Goal: Task Accomplishment & Management: Use online tool/utility

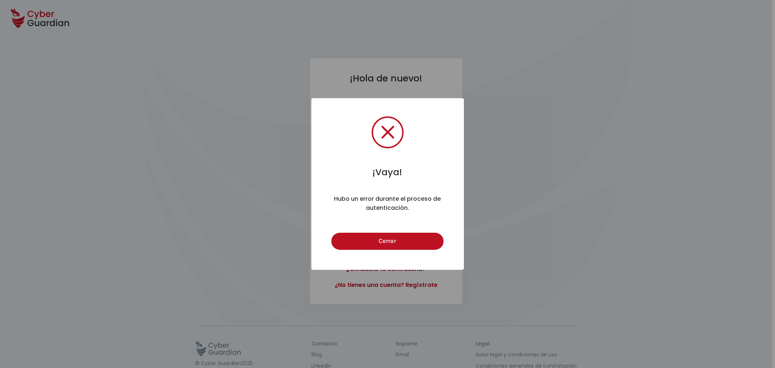
click at [414, 229] on div "¡Vaya! × Hubo un error durante el proceso de autenticación. Cerrar Cancel" at bounding box center [388, 184] width 153 height 172
click at [414, 235] on button "Cerrar" at bounding box center [388, 241] width 112 height 17
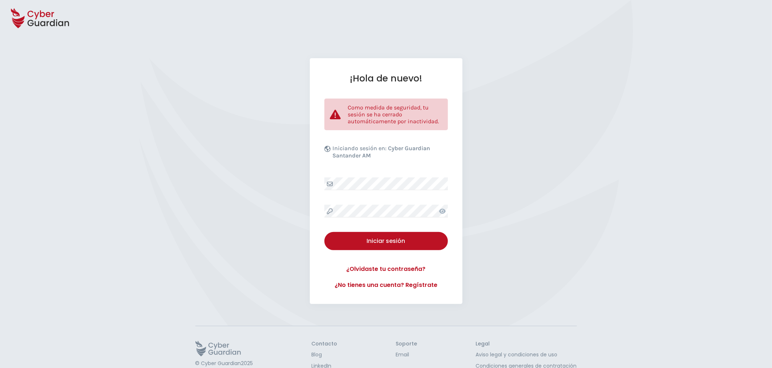
click at [446, 209] on icon at bounding box center [442, 211] width 7 height 6
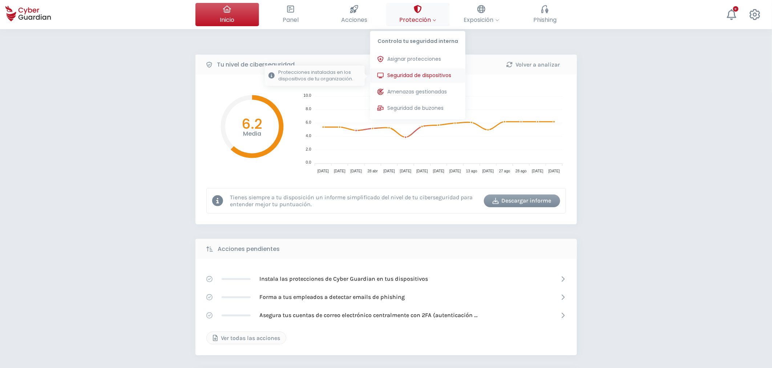
click at [401, 72] on span "Seguridad de dispositivos" at bounding box center [419, 76] width 64 height 8
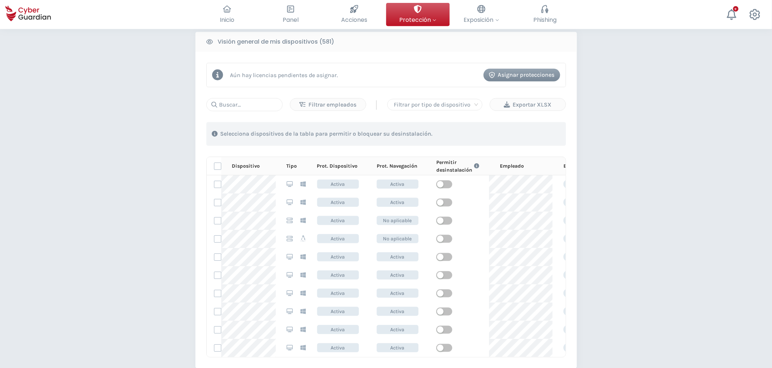
scroll to position [323, 0]
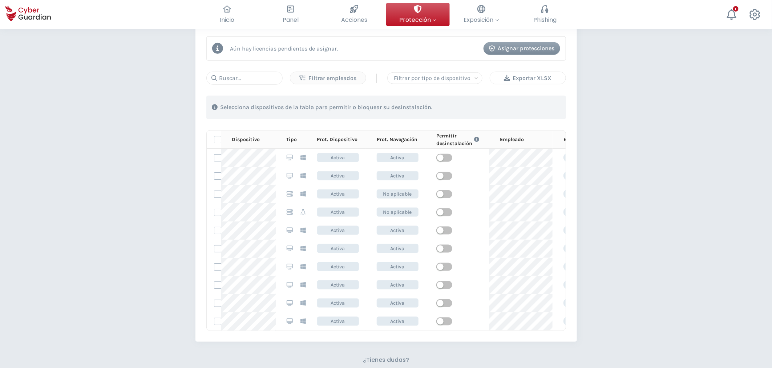
click at [516, 79] on div "Exportar XLSX" at bounding box center [528, 78] width 65 height 9
click at [245, 80] on input "text" at bounding box center [244, 78] width 76 height 13
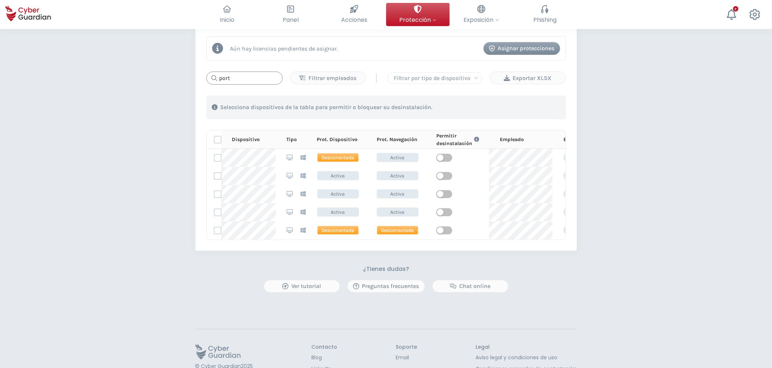
type input "port"
